Goal: Communication & Community: Participate in discussion

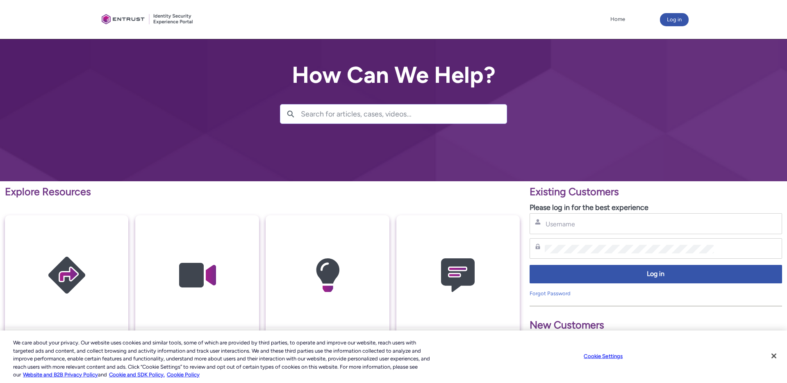
drag, startPoint x: 582, startPoint y: 231, endPoint x: 582, endPoint y: 226, distance: 5.3
click at [582, 228] on div "Username" at bounding box center [655, 223] width 252 height 21
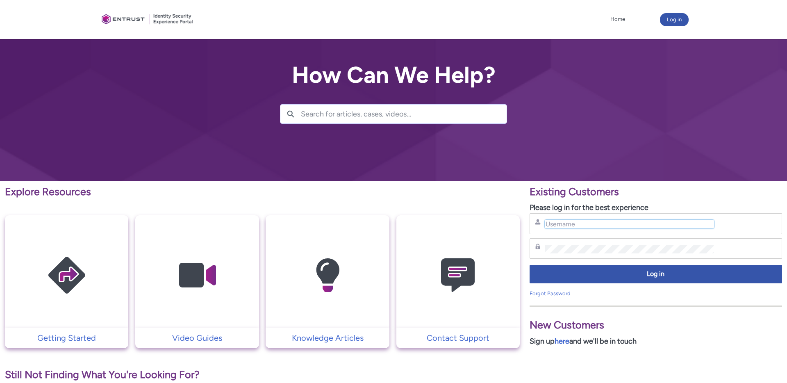
click at [582, 226] on input "Username" at bounding box center [629, 224] width 169 height 9
type input "charlotte.hammacott@overwolf.com"
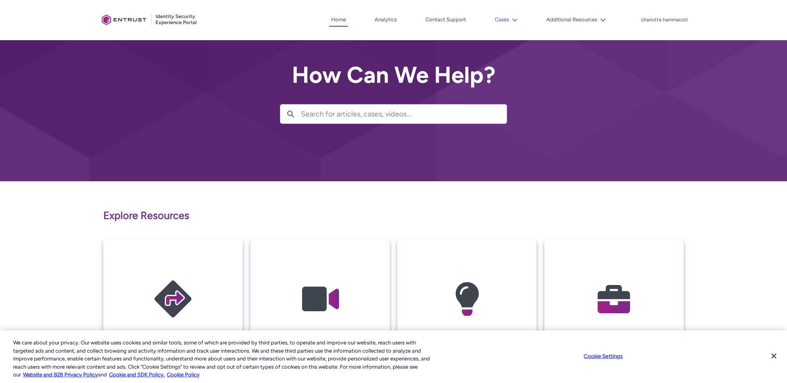
click at [503, 18] on button "Cases" at bounding box center [506, 20] width 27 height 12
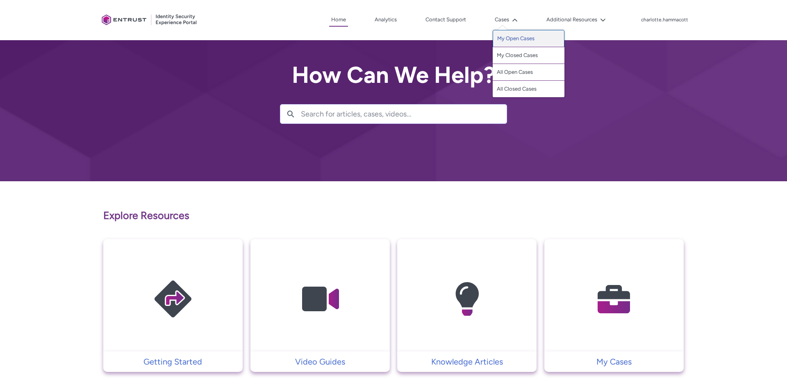
click at [505, 38] on link "My Open Cases" at bounding box center [529, 38] width 72 height 17
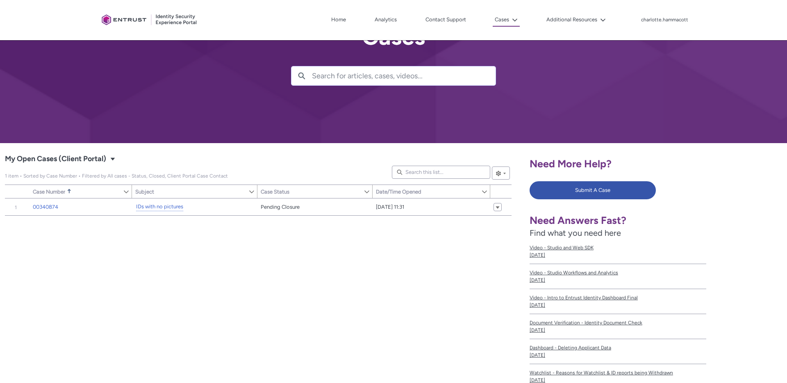
scroll to position [41, 0]
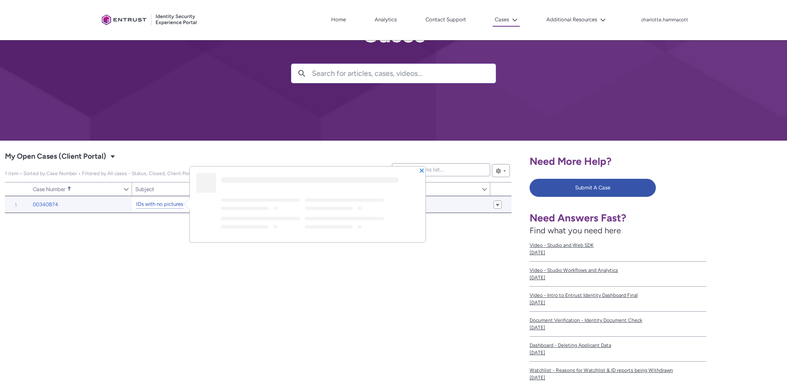
click at [172, 203] on link "IDs with no pictures" at bounding box center [159, 204] width 47 height 9
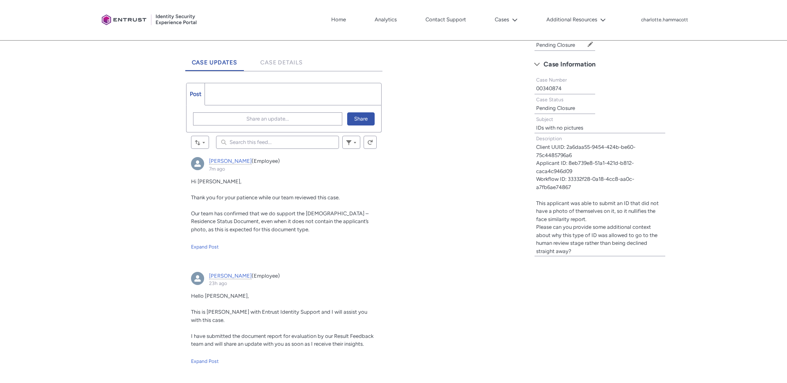
scroll to position [188, 0]
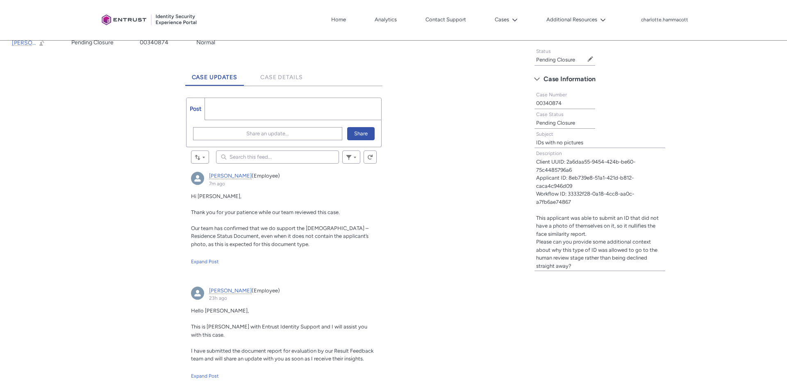
click at [253, 111] on ul "Post More" at bounding box center [284, 109] width 196 height 23
click at [256, 108] on ul "Post More" at bounding box center [284, 109] width 196 height 23
click at [274, 134] on span "Share an update..." at bounding box center [267, 133] width 43 height 12
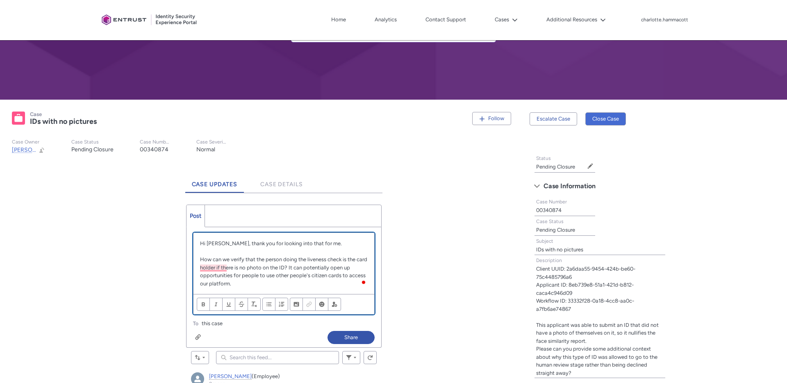
scroll to position [92, 0]
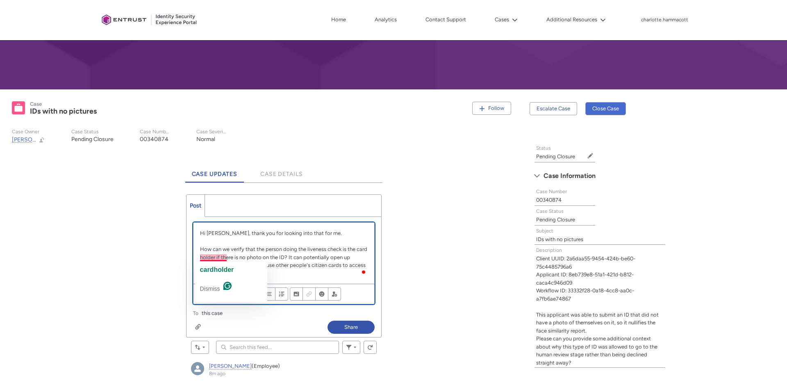
click at [216, 256] on p "How can we verify that the person doing the liveness check is the card holder i…" at bounding box center [284, 261] width 168 height 32
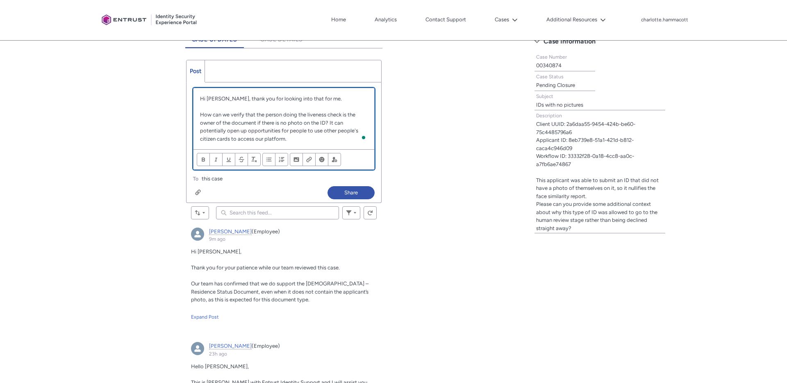
scroll to position [228, 0]
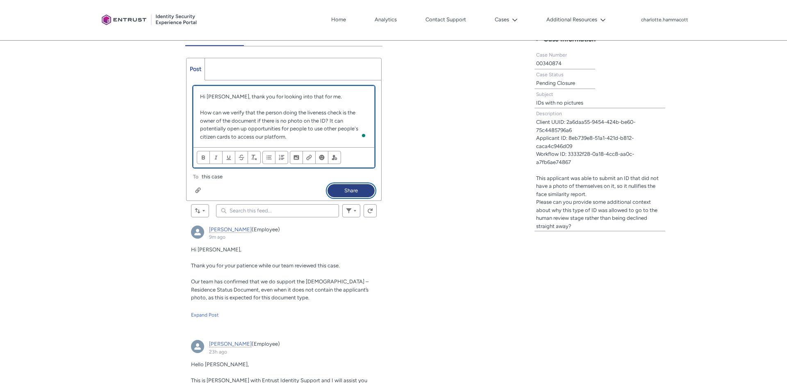
click at [346, 192] on button "Share" at bounding box center [350, 190] width 47 height 13
